Goal: Find specific page/section: Find specific page/section

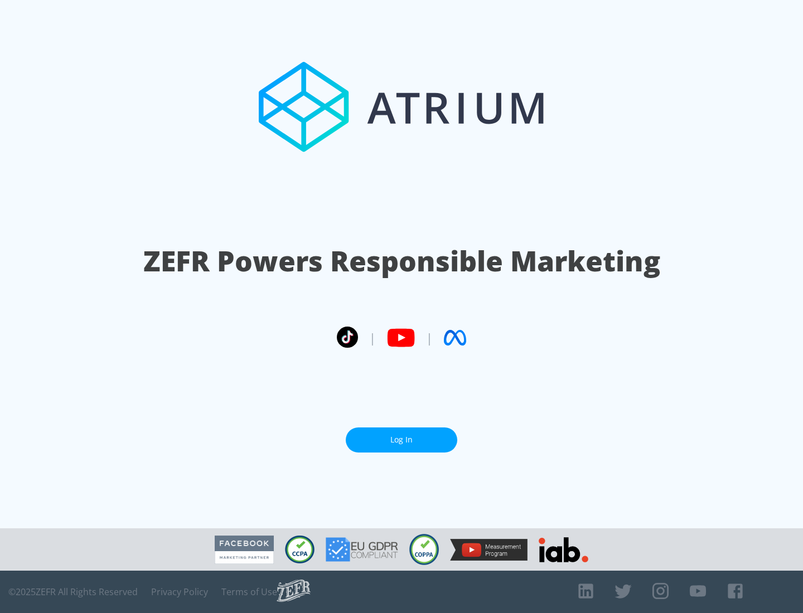
click at [401, 435] on link "Log In" at bounding box center [402, 440] width 112 height 25
